Goal: Task Accomplishment & Management: Use online tool/utility

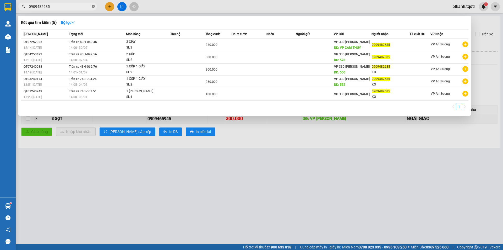
click at [92, 7] on icon "close-circle" at bounding box center [93, 6] width 3 height 3
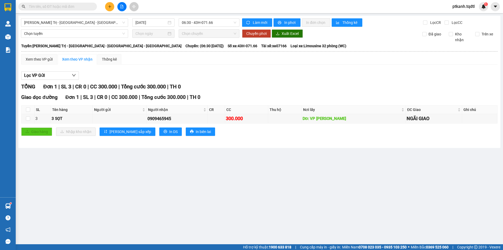
click at [83, 7] on input "text" at bounding box center [60, 7] width 62 height 6
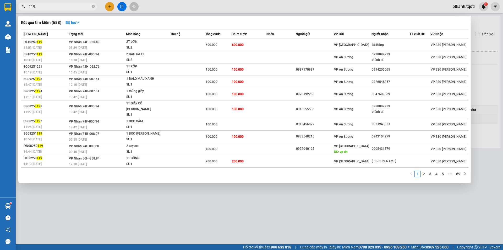
type input "119"
click at [91, 6] on span "119" at bounding box center [57, 7] width 79 height 8
click at [93, 7] on icon "close-circle" at bounding box center [93, 6] width 3 height 3
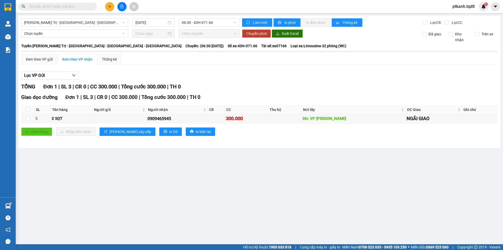
click at [78, 6] on input "text" at bounding box center [60, 7] width 62 height 6
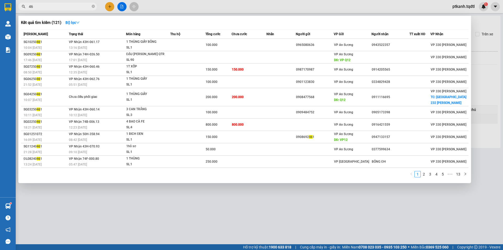
type input "4"
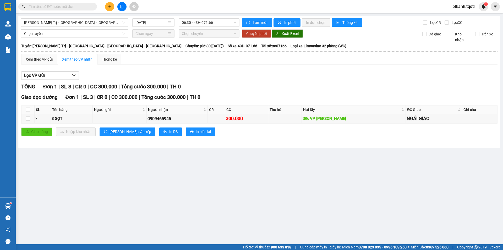
click at [71, 5] on input "text" at bounding box center [60, 7] width 62 height 6
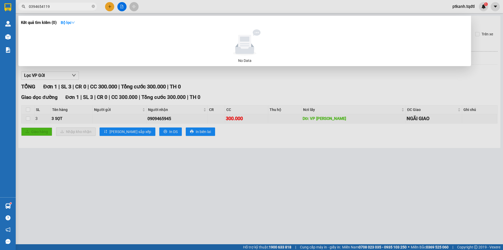
drag, startPoint x: 288, startPoint y: 177, endPoint x: 251, endPoint y: 1, distance: 180.3
click at [288, 174] on div at bounding box center [251, 125] width 503 height 250
click at [58, 6] on input "0394654119" at bounding box center [60, 7] width 62 height 6
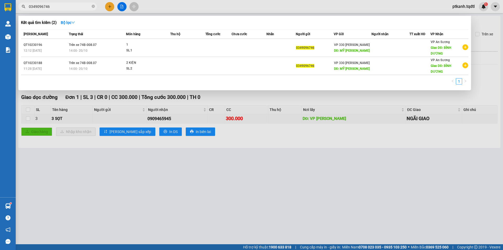
type input "0349096746"
click at [223, 178] on div at bounding box center [251, 125] width 503 height 250
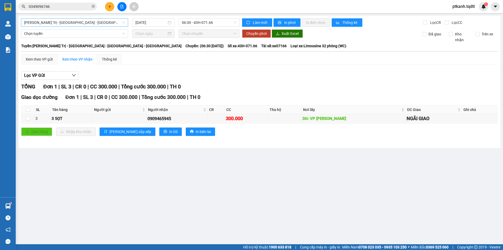
click at [123, 23] on span "[PERSON_NAME] Trị - [GEOGRAPHIC_DATA] - [GEOGRAPHIC_DATA] - [GEOGRAPHIC_DATA]" at bounding box center [74, 23] width 101 height 8
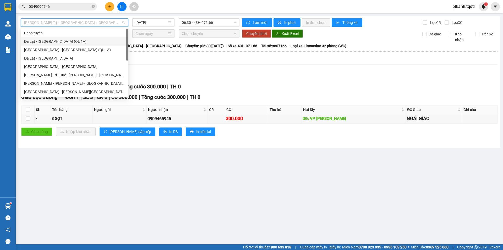
scroll to position [26, 0]
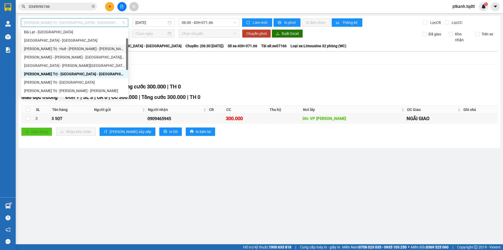
click at [89, 51] on div "[PERSON_NAME] Trị - Huế - [PERSON_NAME] - [PERSON_NAME]" at bounding box center [74, 49] width 101 height 6
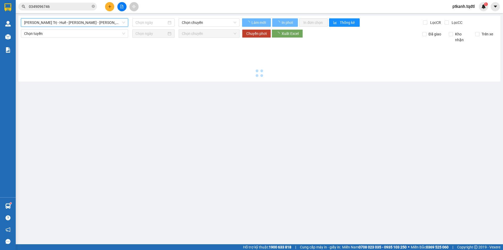
type input "[DATE]"
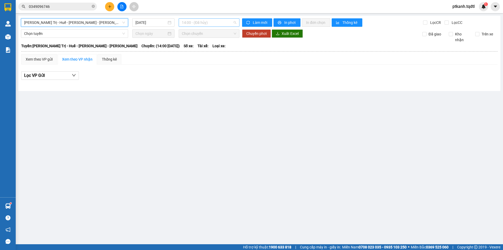
click at [213, 20] on span "14:00 - (Đã hủy)" at bounding box center [209, 23] width 55 height 8
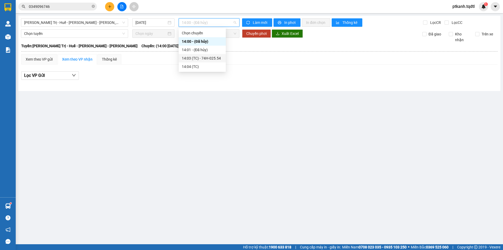
click at [207, 58] on div "14:03 (TC) - 74H-025.54" at bounding box center [202, 58] width 41 height 6
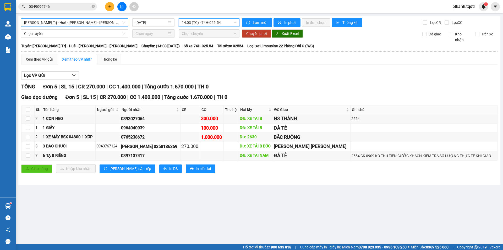
click at [120, 23] on span "[PERSON_NAME] Trị - Huế - [PERSON_NAME] - [PERSON_NAME]" at bounding box center [74, 23] width 101 height 8
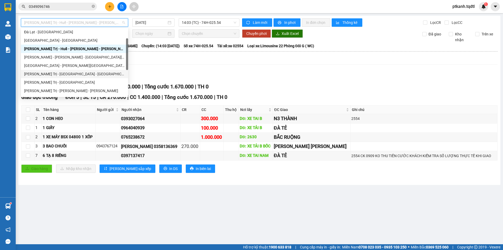
click at [107, 74] on div "[PERSON_NAME] Trị - [GEOGRAPHIC_DATA] - [GEOGRAPHIC_DATA] - [GEOGRAPHIC_DATA]" at bounding box center [74, 74] width 101 height 6
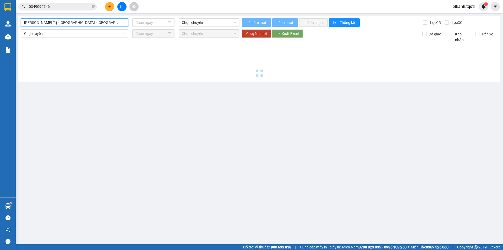
type input "[DATE]"
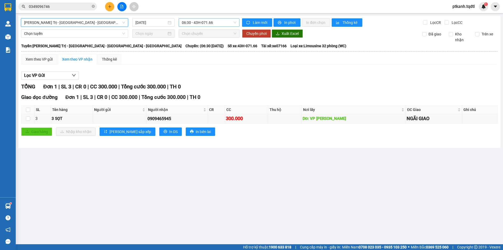
click at [227, 23] on span "06:30 - 43H-071.66" at bounding box center [209, 23] width 55 height 8
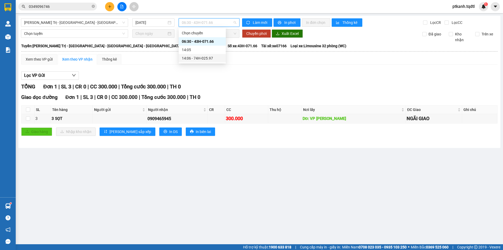
click at [209, 59] on div "14:06 - 74H-025.97" at bounding box center [202, 58] width 41 height 6
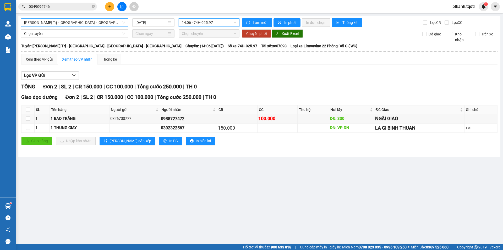
click at [123, 24] on span "[PERSON_NAME] Trị - [GEOGRAPHIC_DATA] - [GEOGRAPHIC_DATA] - [GEOGRAPHIC_DATA]" at bounding box center [74, 23] width 101 height 8
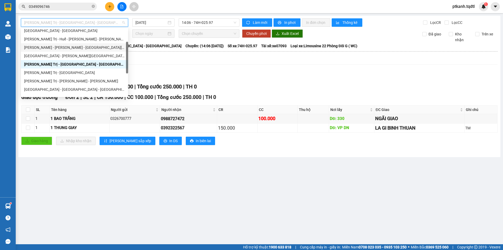
scroll to position [40, 0]
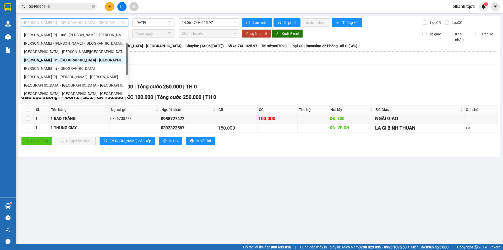
drag, startPoint x: 127, startPoint y: 51, endPoint x: 126, endPoint y: 56, distance: 5.1
click at [126, 56] on div "[GEOGRAPHIC_DATA] - [GEOGRAPHIC_DATA] [PERSON_NAME][GEOGRAPHIC_DATA] - [GEOGRAP…" at bounding box center [74, 62] width 107 height 67
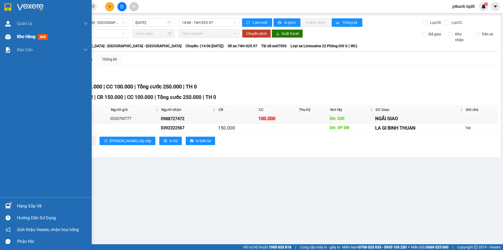
click at [9, 37] on img at bounding box center [8, 37] width 6 height 6
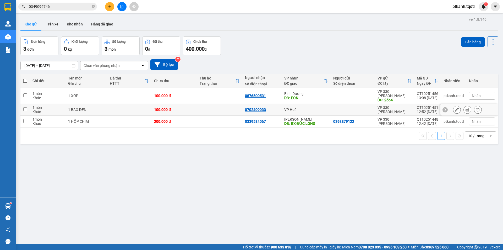
click at [219, 106] on td at bounding box center [220, 110] width 46 height 12
checkbox input "true"
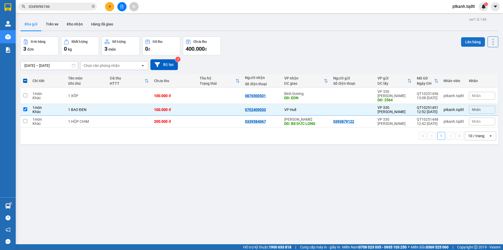
click at [470, 41] on button "Lên hàng" at bounding box center [473, 41] width 24 height 9
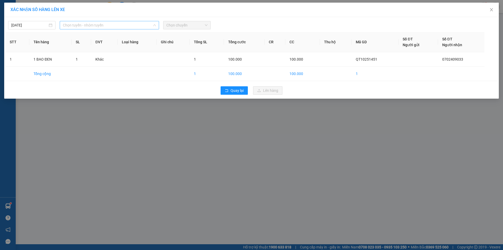
click at [132, 25] on span "Chọn tuyến - nhóm tuyến" at bounding box center [109, 25] width 93 height 8
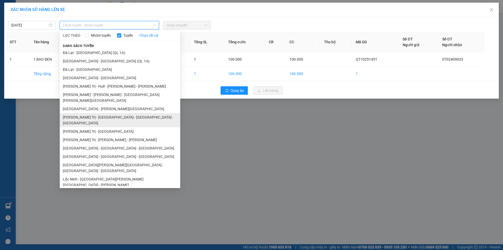
click at [125, 113] on li "[PERSON_NAME] Trị - [GEOGRAPHIC_DATA] - [GEOGRAPHIC_DATA] - [GEOGRAPHIC_DATA]" at bounding box center [120, 120] width 121 height 14
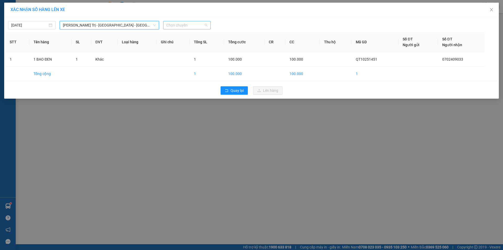
click at [195, 25] on span "Chọn chuyến" at bounding box center [186, 25] width 41 height 8
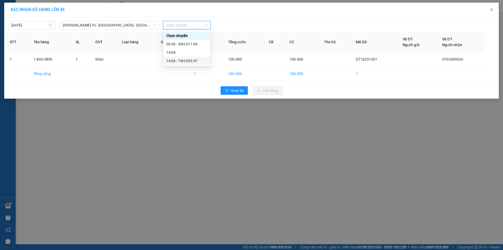
click at [197, 61] on div "14:06 - 74H-025.97" at bounding box center [186, 61] width 41 height 6
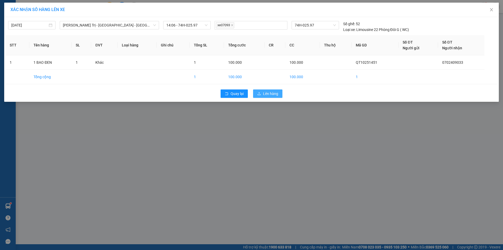
click at [277, 94] on span "Lên hàng" at bounding box center [270, 94] width 15 height 6
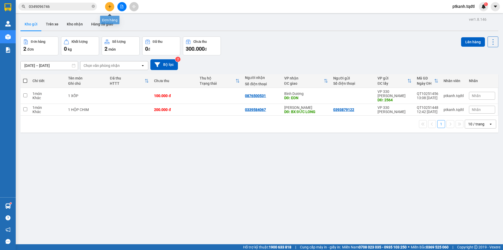
click at [105, 6] on button at bounding box center [109, 6] width 9 height 9
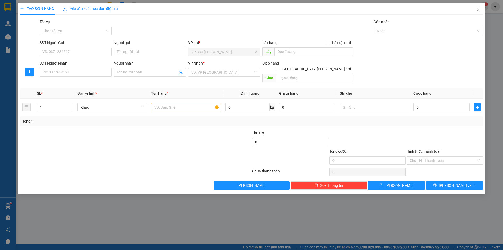
click at [269, 205] on div "TẠO ĐƠN HÀNG Yêu cầu xuất [PERSON_NAME] điện tử Transit Pickup Surcharge Ids Tr…" at bounding box center [251, 125] width 503 height 250
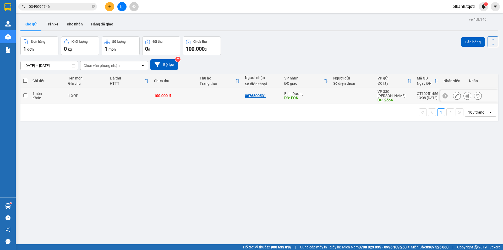
click at [213, 93] on td at bounding box center [220, 96] width 46 height 16
checkbox input "true"
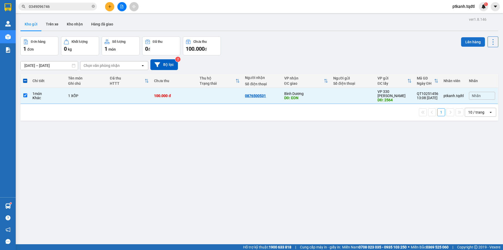
click at [467, 41] on button "Lên hàng" at bounding box center [473, 41] width 24 height 9
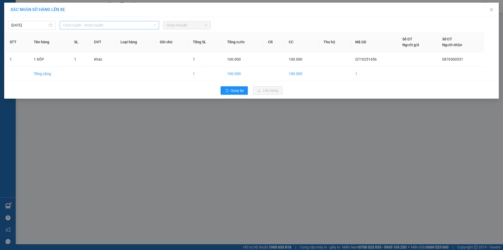
click at [140, 26] on span "Chọn tuyến - nhóm tuyến" at bounding box center [109, 25] width 93 height 8
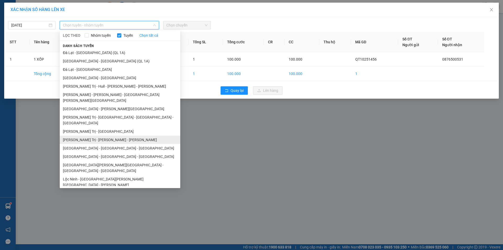
click at [120, 136] on li "[PERSON_NAME] Trị - [PERSON_NAME] - [PERSON_NAME]" at bounding box center [120, 140] width 121 height 8
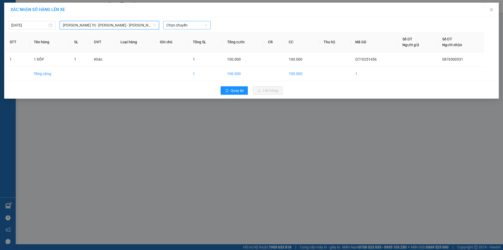
click at [196, 26] on span "Chọn chuyến" at bounding box center [186, 25] width 41 height 8
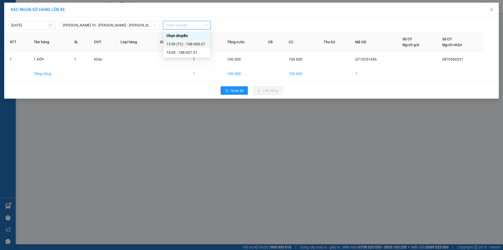
click at [201, 44] on div "13:59 (TC) - 74B-008.07" at bounding box center [186, 44] width 41 height 6
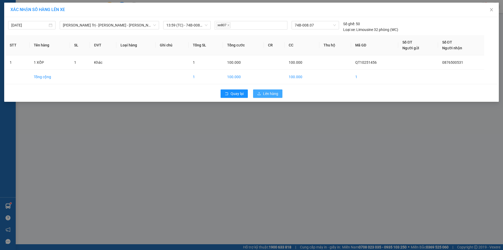
click at [278, 94] on span "Lên hàng" at bounding box center [270, 94] width 15 height 6
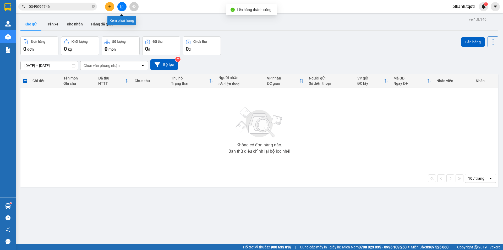
click at [122, 6] on icon "file-add" at bounding box center [122, 7] width 4 height 4
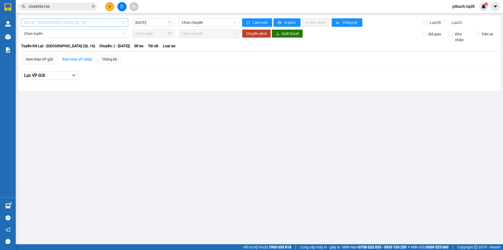
click at [123, 21] on span "Đà Lạt - [GEOGRAPHIC_DATA] (QL 1A)" at bounding box center [74, 23] width 101 height 8
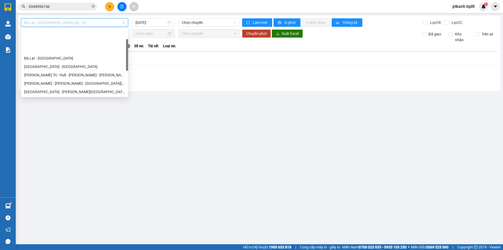
scroll to position [79, 0]
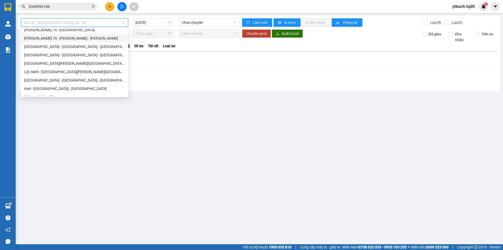
click at [89, 39] on div "[PERSON_NAME] Trị - [PERSON_NAME] - [PERSON_NAME]" at bounding box center [74, 38] width 101 height 6
type input "[DATE]"
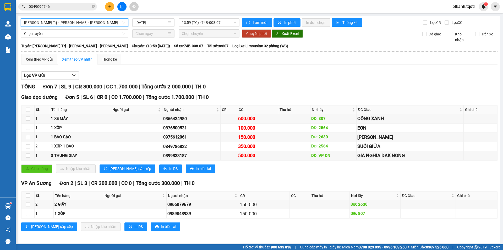
click at [124, 23] on span "[PERSON_NAME] Trị - [PERSON_NAME] - [PERSON_NAME]" at bounding box center [74, 23] width 101 height 8
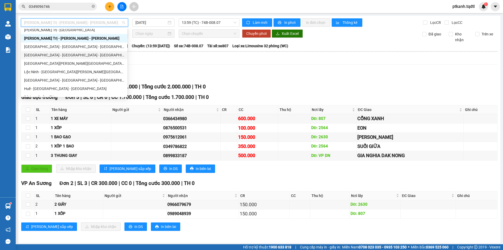
scroll to position [52, 0]
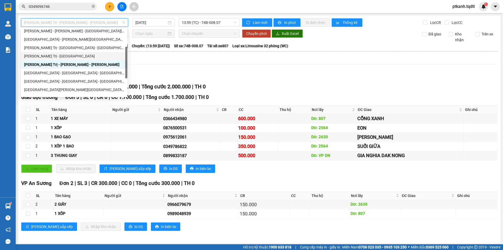
click at [91, 57] on div "[PERSON_NAME] Trị - [GEOGRAPHIC_DATA]" at bounding box center [74, 56] width 100 height 6
type input "[DATE]"
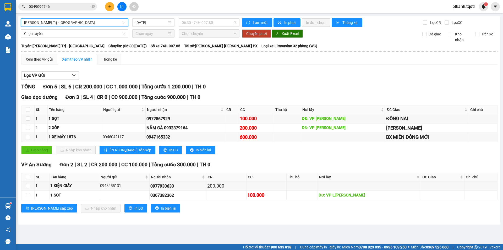
drag, startPoint x: 222, startPoint y: 22, endPoint x: 229, endPoint y: 30, distance: 10.8
click at [222, 22] on span "06:30 - 74H-007.85" at bounding box center [209, 23] width 55 height 8
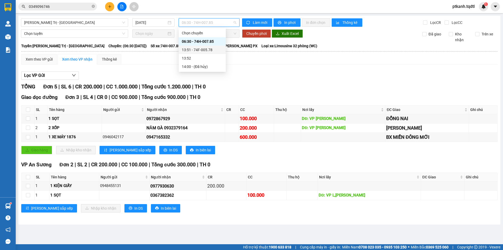
click at [215, 48] on div "13:51 - 74F-005.78" at bounding box center [202, 50] width 41 height 6
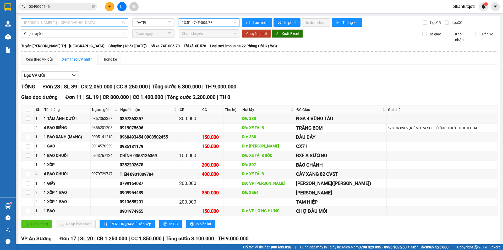
click at [122, 23] on span "[PERSON_NAME] Trị - [GEOGRAPHIC_DATA]" at bounding box center [74, 23] width 101 height 8
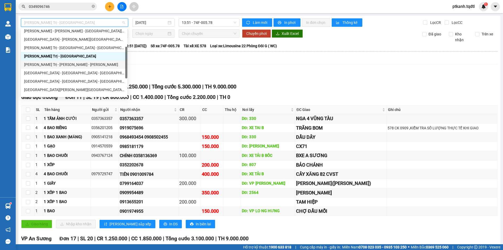
click at [105, 64] on div "[PERSON_NAME] Trị - [PERSON_NAME] - [PERSON_NAME]" at bounding box center [74, 65] width 100 height 6
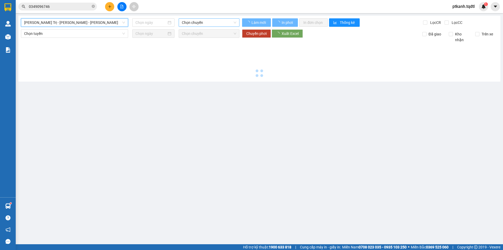
type input "[DATE]"
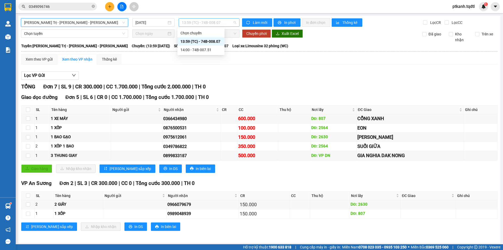
click at [232, 24] on span "13:59 (TC) - 74B-008.07" at bounding box center [209, 23] width 55 height 8
click at [208, 49] on div "14:00 - 74B-007.51" at bounding box center [201, 50] width 41 height 6
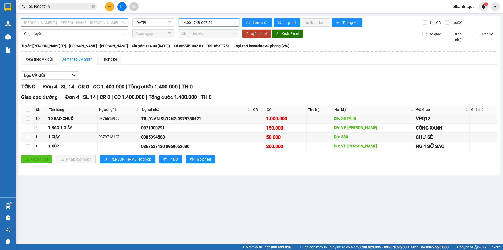
click at [126, 23] on div "[PERSON_NAME] Trị - [PERSON_NAME] - [PERSON_NAME]" at bounding box center [74, 22] width 107 height 8
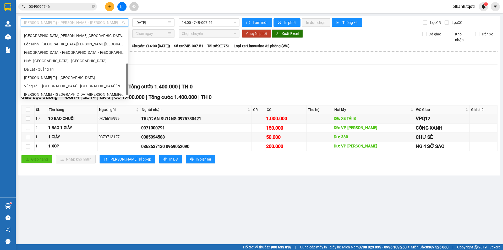
scroll to position [109, 0]
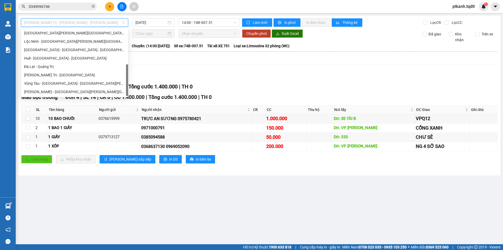
drag, startPoint x: 127, startPoint y: 53, endPoint x: 129, endPoint y: 79, distance: 26.8
click at [129, 79] on body "Kết quả [PERSON_NAME] ( 2 ) Bộ lọc Mã ĐH Trạng thái Món hàng Thu hộ Tổng [PERSO…" at bounding box center [251, 125] width 503 height 250
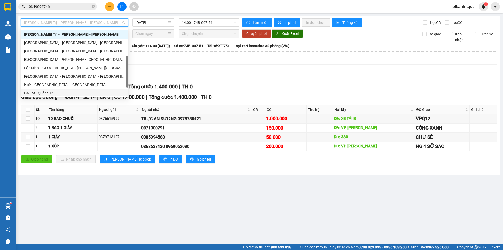
scroll to position [82, 0]
drag, startPoint x: 127, startPoint y: 72, endPoint x: 130, endPoint y: 63, distance: 9.2
click at [130, 63] on body "Kết quả [PERSON_NAME] ( 2 ) Bộ lọc Mã ĐH Trạng thái Món hàng Thu hộ Tổng [PERSO…" at bounding box center [251, 125] width 503 height 250
click at [93, 54] on div "[GEOGRAPHIC_DATA] - [GEOGRAPHIC_DATA] - [GEOGRAPHIC_DATA]" at bounding box center [74, 52] width 101 height 6
type input "[DATE]"
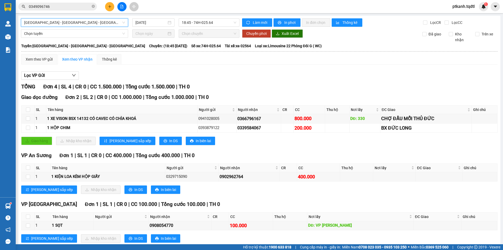
click at [122, 23] on span "[GEOGRAPHIC_DATA] - [GEOGRAPHIC_DATA] - [GEOGRAPHIC_DATA]" at bounding box center [74, 23] width 101 height 8
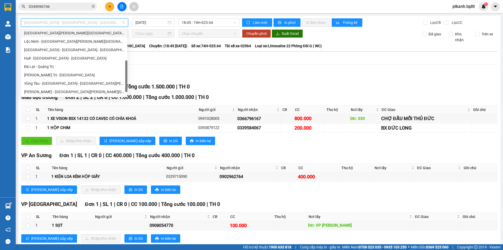
scroll to position [109, 0]
drag, startPoint x: 126, startPoint y: 58, endPoint x: 88, endPoint y: 76, distance: 41.9
click at [123, 74] on div "[GEOGRAPHIC_DATA] - [GEOGRAPHIC_DATA] - [GEOGRAPHIC_DATA] [GEOGRAPHIC_DATA][PER…" at bounding box center [74, 62] width 106 height 67
click at [77, 76] on div "[PERSON_NAME] Trị - [GEOGRAPHIC_DATA]" at bounding box center [74, 75] width 100 height 6
type input "[DATE]"
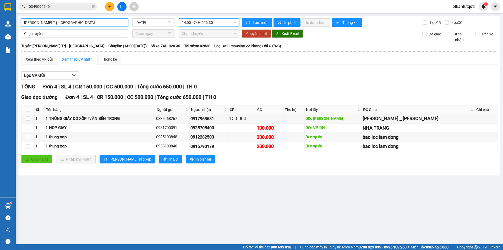
click at [223, 24] on span "14:00 - 74H-026.30" at bounding box center [209, 23] width 55 height 8
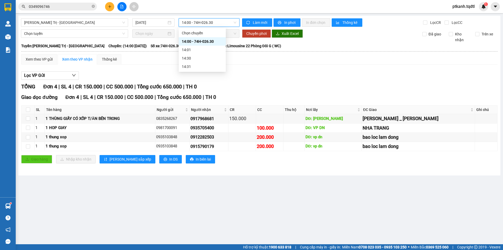
click at [223, 24] on span "14:00 - 74H-026.30" at bounding box center [209, 23] width 55 height 8
click at [125, 22] on div "[PERSON_NAME] Trị - [GEOGRAPHIC_DATA]" at bounding box center [74, 22] width 107 height 8
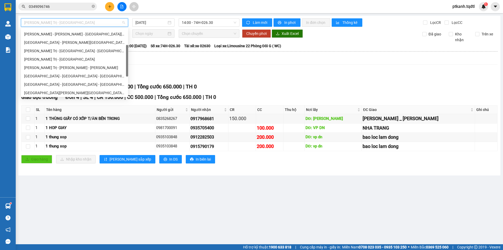
scroll to position [24, 0]
drag, startPoint x: 126, startPoint y: 74, endPoint x: 127, endPoint y: 47, distance: 27.6
click at [127, 47] on div at bounding box center [127, 53] width 2 height 32
click at [80, 84] on div "[PERSON_NAME] Trị - [GEOGRAPHIC_DATA]" at bounding box center [74, 84] width 101 height 6
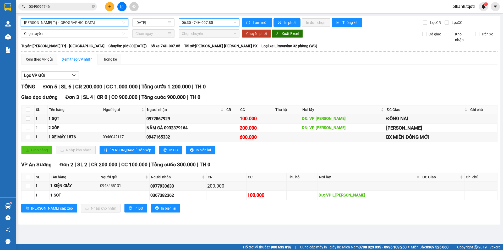
click at [220, 22] on span "06:30 - 74H-007.85" at bounding box center [209, 23] width 55 height 8
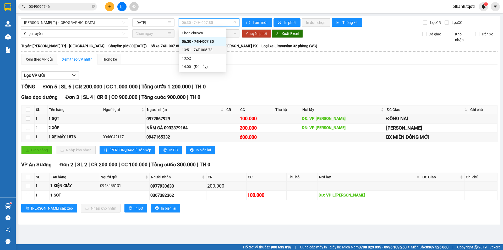
click at [208, 51] on div "13:51 - 74F-005.78" at bounding box center [202, 50] width 41 height 6
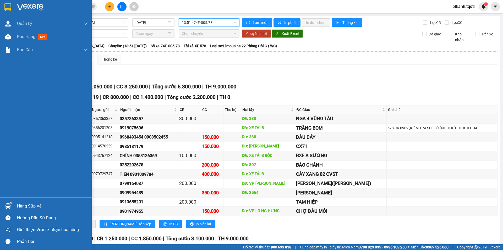
click at [25, 207] on div "Hàng sắp về" at bounding box center [52, 206] width 71 height 8
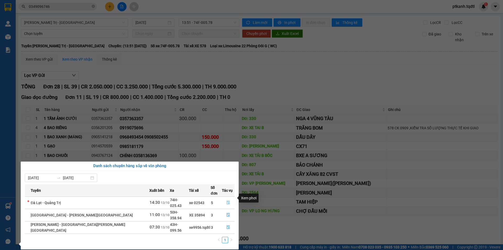
click at [227, 201] on icon "file-done" at bounding box center [229, 203] width 4 height 4
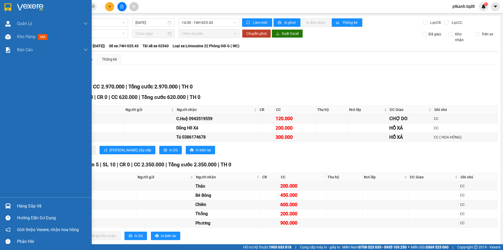
click at [14, 209] on div "Hàng sắp về" at bounding box center [46, 206] width 92 height 12
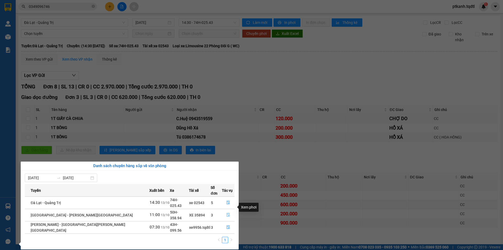
click at [227, 213] on icon "file-done" at bounding box center [228, 215] width 3 height 4
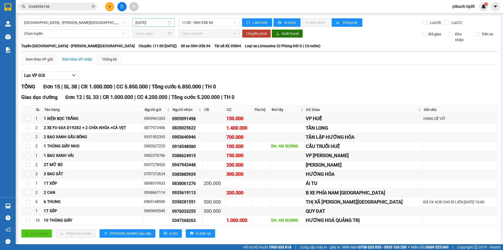
click at [168, 23] on div "[DATE]" at bounding box center [154, 23] width 36 height 6
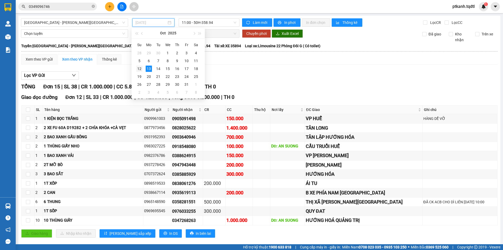
click at [137, 67] on div "12" at bounding box center [139, 69] width 6 height 6
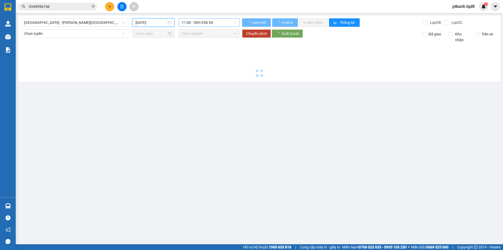
type input "[DATE]"
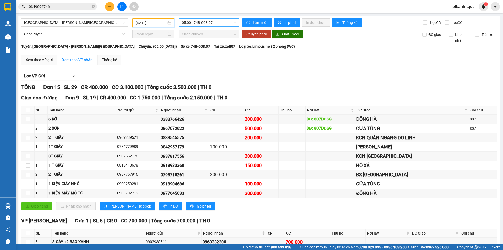
click at [225, 21] on span "05:00 - 74B-008.07" at bounding box center [209, 23] width 55 height 8
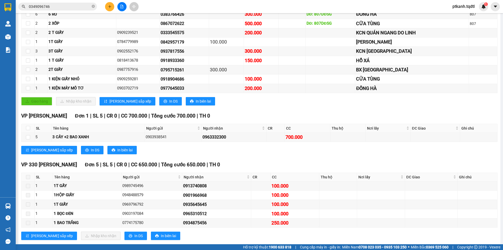
scroll to position [115, 0]
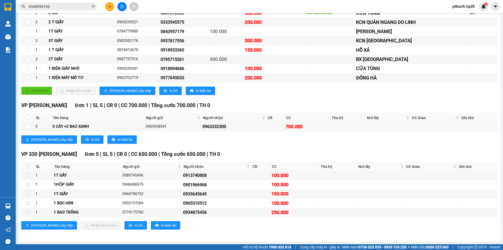
click at [65, 6] on input "0349096746" at bounding box center [60, 7] width 62 height 6
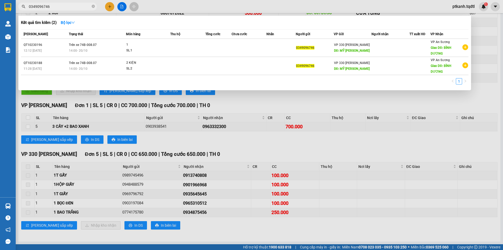
click at [65, 6] on input "0349096746" at bounding box center [60, 7] width 62 height 6
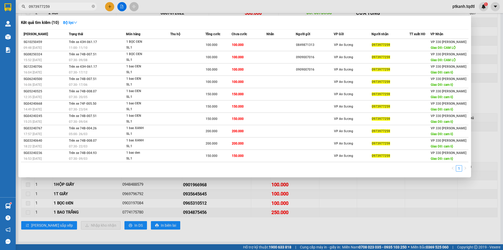
type input "0973977259"
click at [242, 223] on div at bounding box center [251, 125] width 503 height 250
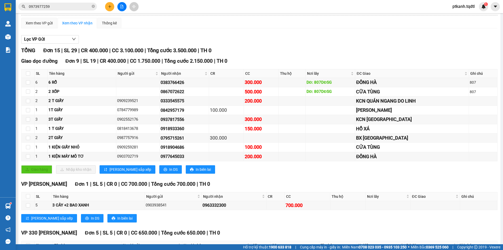
scroll to position [0, 0]
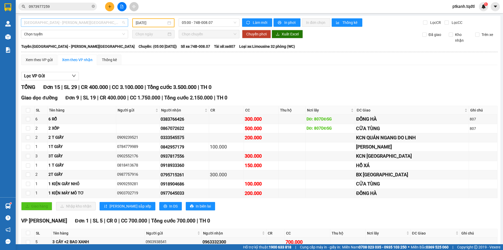
click at [125, 24] on div "[GEOGRAPHIC_DATA] - [PERSON_NAME][GEOGRAPHIC_DATA]" at bounding box center [74, 22] width 107 height 8
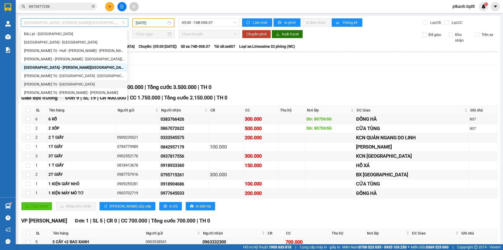
drag, startPoint x: 88, startPoint y: 83, endPoint x: 194, endPoint y: 18, distance: 125.4
click at [88, 83] on div "[PERSON_NAME] Trị - [GEOGRAPHIC_DATA]" at bounding box center [74, 84] width 100 height 6
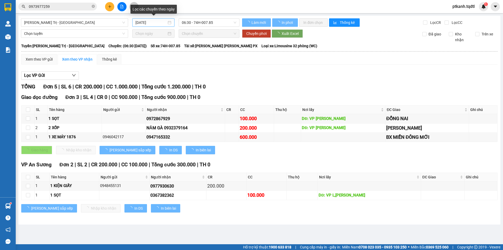
click at [172, 23] on div "[DATE]" at bounding box center [153, 22] width 42 height 8
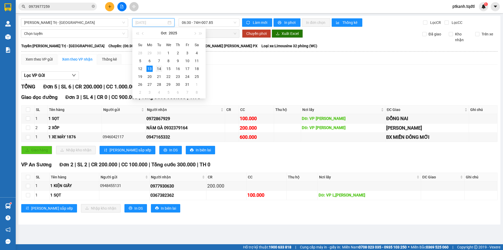
click at [158, 67] on div "14" at bounding box center [159, 69] width 6 height 6
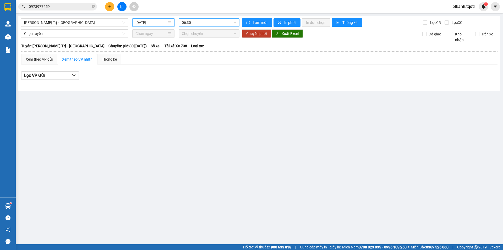
click at [225, 24] on span "06:30" at bounding box center [209, 23] width 55 height 8
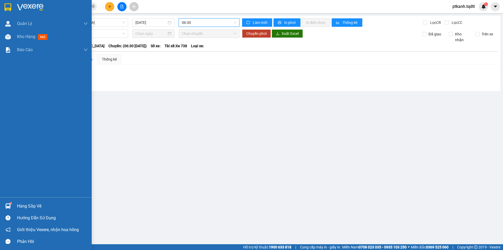
click at [29, 208] on div "Hàng sắp về" at bounding box center [52, 206] width 71 height 8
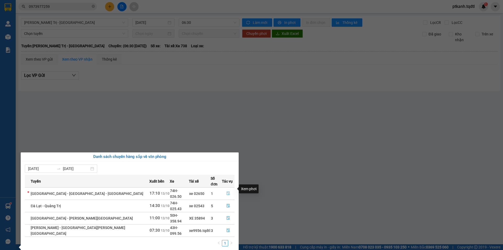
click at [227, 191] on icon "file-done" at bounding box center [229, 193] width 4 height 4
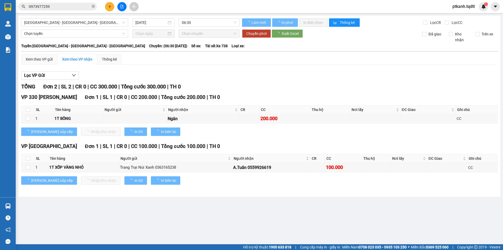
type input "[DATE]"
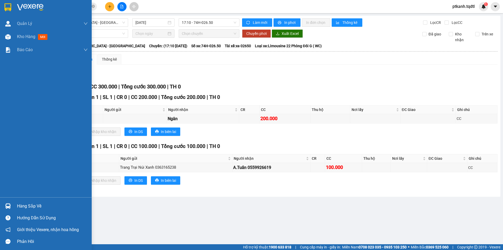
drag, startPoint x: 7, startPoint y: 202, endPoint x: 15, endPoint y: 207, distance: 10.1
click at [7, 203] on div at bounding box center [7, 205] width 9 height 9
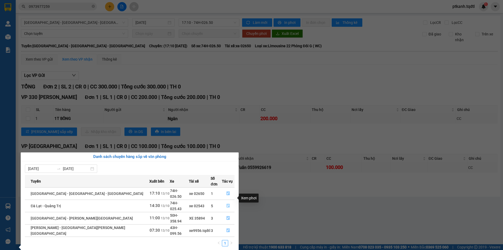
click at [227, 204] on icon "file-done" at bounding box center [229, 206] width 4 height 4
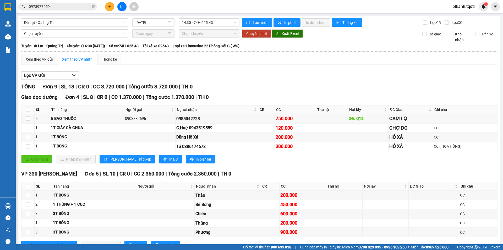
scroll to position [20, 0]
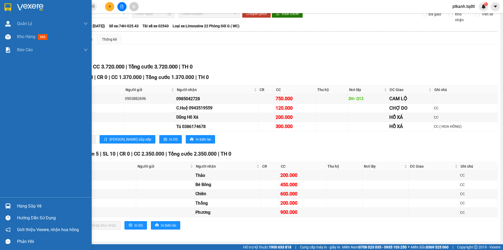
click at [8, 207] on img at bounding box center [8, 206] width 6 height 6
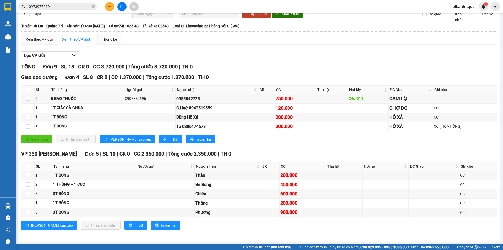
click at [255, 145] on section "Kết quả [PERSON_NAME] ( 10 ) Bộ lọc Mã ĐH Trạng thái Món hàng Thu hộ Tổng [PERS…" at bounding box center [251, 125] width 503 height 250
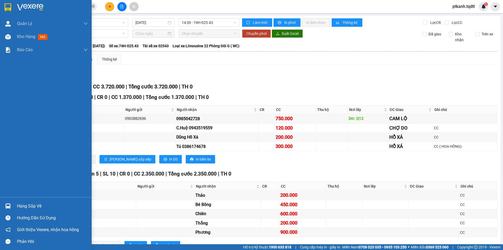
drag, startPoint x: 21, startPoint y: 204, endPoint x: 98, endPoint y: 221, distance: 78.7
click at [21, 204] on div "Hàng sắp về" at bounding box center [52, 206] width 71 height 8
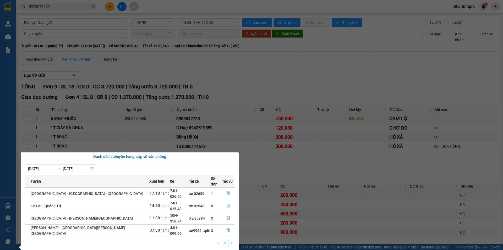
drag, startPoint x: 233, startPoint y: 74, endPoint x: 100, endPoint y: 27, distance: 141.0
click at [233, 74] on section "Kết quả [PERSON_NAME] ( 10 ) Bộ lọc Mã ĐH Trạng thái Món hàng Thu hộ Tổng [PERS…" at bounding box center [251, 125] width 503 height 250
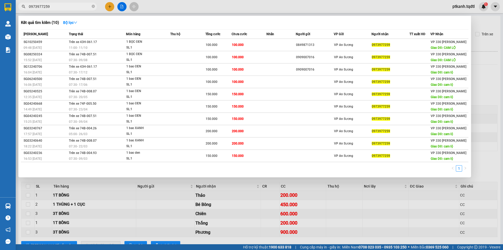
click at [74, 5] on input "0973977259" at bounding box center [60, 7] width 62 height 6
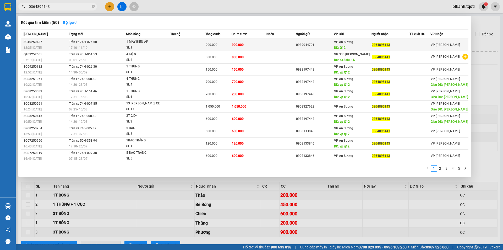
type input "0364895143"
click at [150, 44] on div "1 MÁY BIẾN ÁP" at bounding box center [145, 42] width 39 height 6
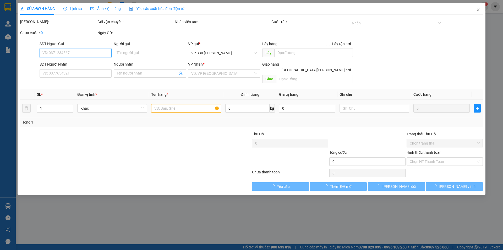
type input "0989044701"
type input "Q12"
type input "0364895143"
type input "900.000"
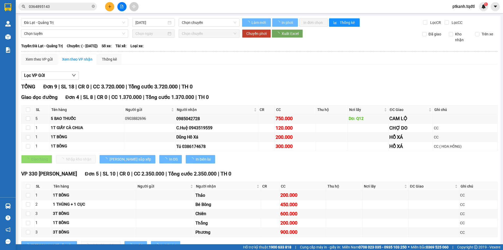
click at [72, 8] on input "0364895143" at bounding box center [60, 7] width 62 height 6
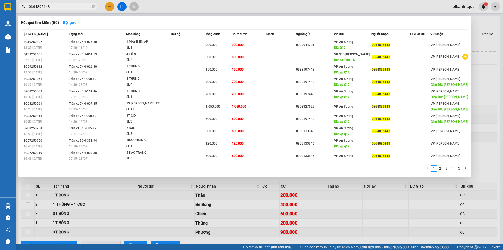
click at [72, 8] on input "0364895143" at bounding box center [60, 7] width 62 height 6
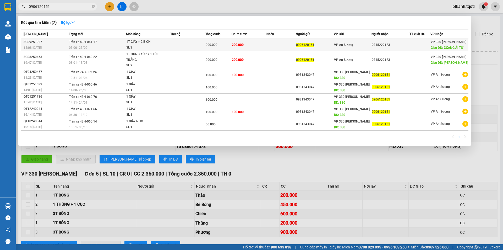
type input "0906120151"
click at [262, 42] on td "200.000" at bounding box center [249, 45] width 35 height 12
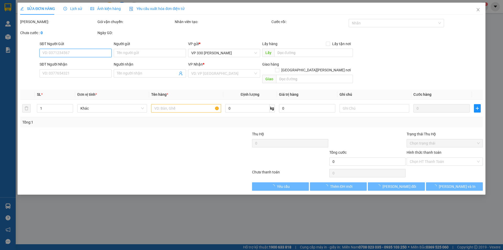
type input "0906120151"
type input "0345222123"
type input "CXANG ÁI TỬ"
type input "200.000"
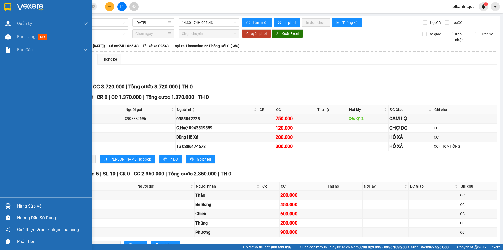
click at [6, 205] on img at bounding box center [8, 206] width 6 height 6
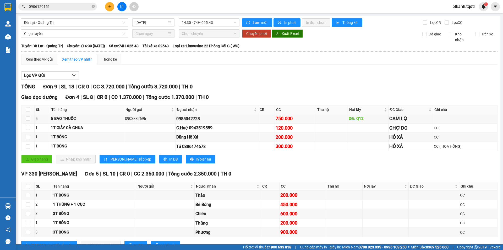
click at [61, 5] on section "Kết quả [PERSON_NAME] ( 7 ) Bộ lọc Mã ĐH Trạng thái Món hàng Thu hộ Tổng [PERSO…" at bounding box center [251, 125] width 503 height 250
click at [67, 8] on input "0906120151" at bounding box center [60, 7] width 62 height 6
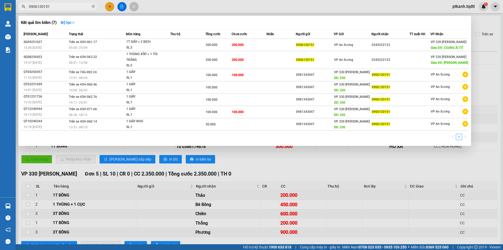
click at [64, 5] on input "0906120151" at bounding box center [60, 7] width 62 height 6
click at [63, 6] on input "0906120151" at bounding box center [60, 7] width 62 height 6
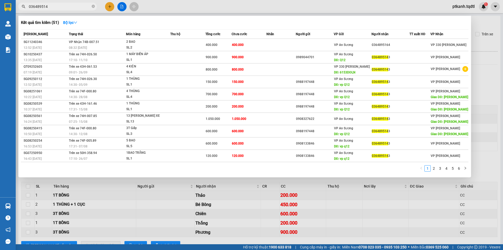
type input "0364895143"
